Goal: Information Seeking & Learning: Understand process/instructions

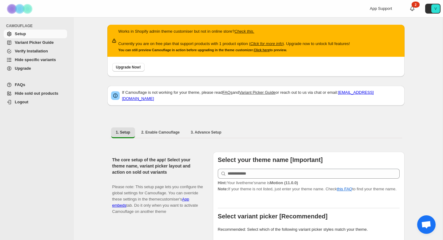
click at [31, 95] on span "Hide sold out products" at bounding box center [37, 93] width 44 height 5
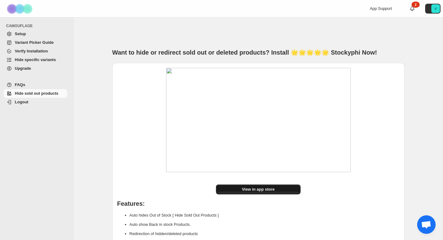
click at [255, 190] on span "View in app store" at bounding box center [258, 189] width 33 height 6
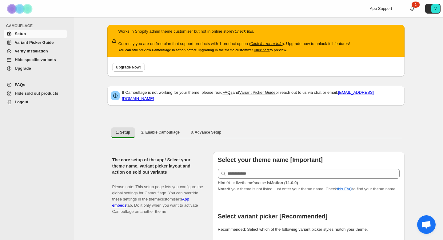
scroll to position [1, 0]
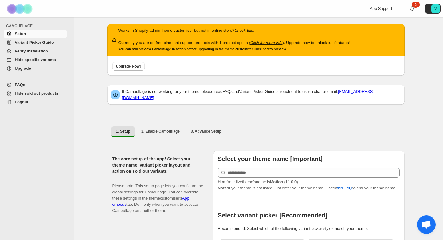
click at [18, 101] on span "Logout" at bounding box center [22, 101] width 14 height 5
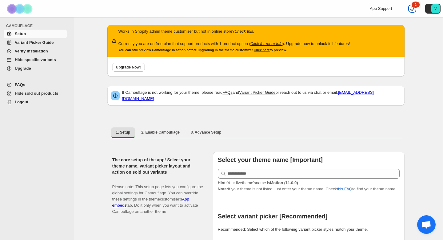
click at [410, 6] on icon at bounding box center [413, 9] width 6 height 6
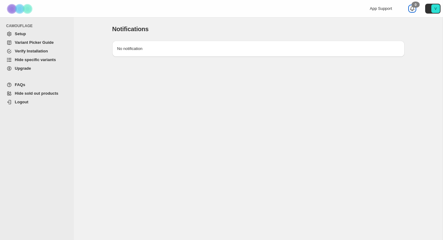
click at [413, 8] on icon at bounding box center [413, 9] width 6 height 6
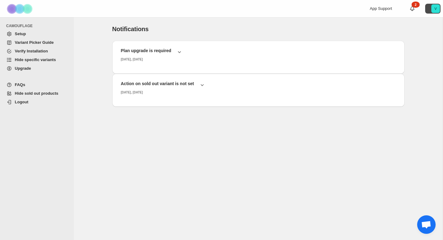
click at [433, 7] on icon "V" at bounding box center [436, 8] width 9 height 9
click at [423, 67] on div "Notifications. This page is ready Notifications Plan upgrade is required Thursd…" at bounding box center [258, 83] width 369 height 132
click at [15, 83] on span "FAQs" at bounding box center [20, 84] width 10 height 5
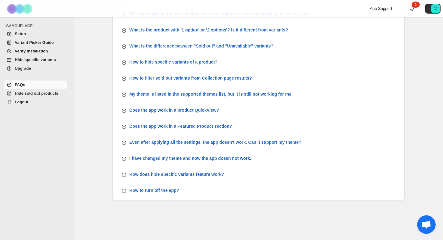
scroll to position [228, 0]
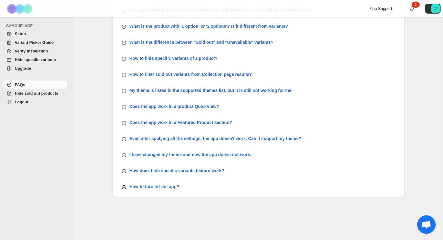
click at [164, 188] on p "How to turn off the app?" at bounding box center [155, 186] width 50 height 6
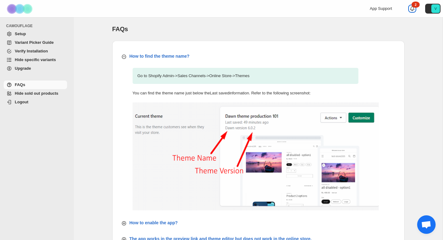
click at [412, 7] on icon at bounding box center [413, 9] width 6 height 6
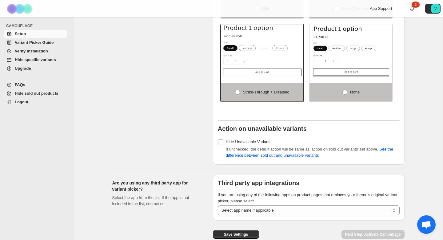
scroll to position [529, 0]
